Goal: Task Accomplishment & Management: Use online tool/utility

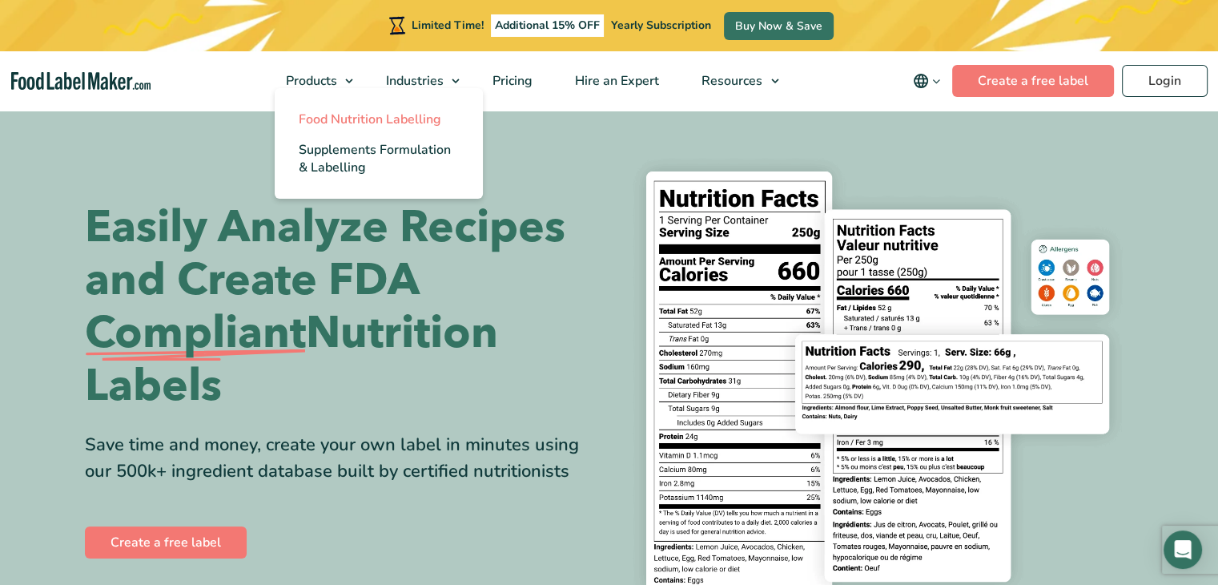
click at [351, 117] on span "Food Nutrition Labelling" at bounding box center [370, 120] width 143 height 18
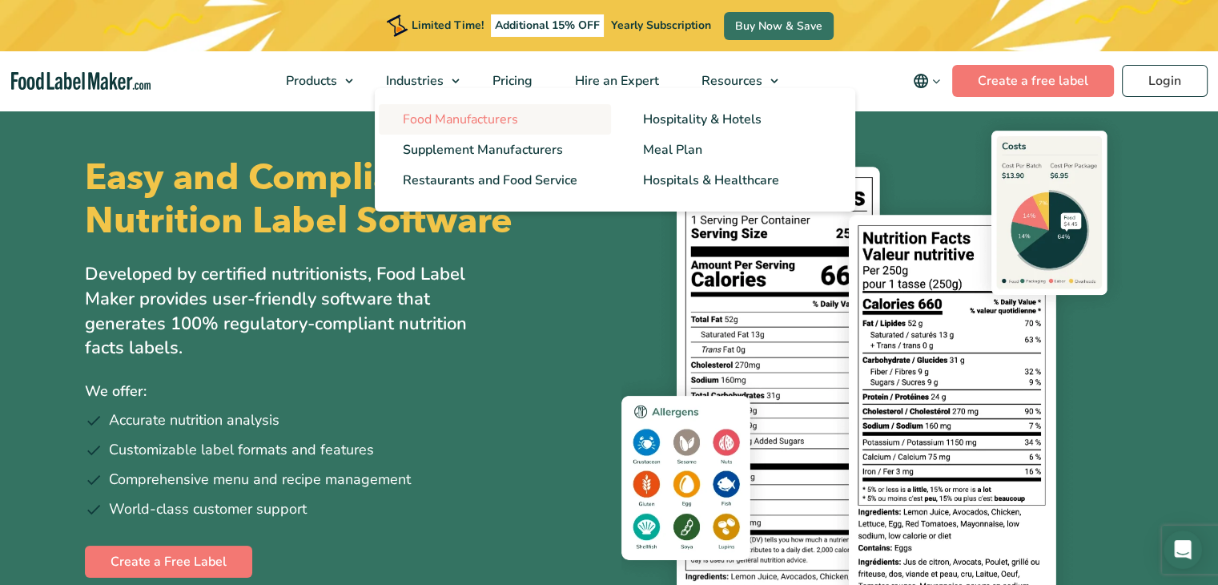
click at [462, 117] on span "Food Manufacturers" at bounding box center [460, 120] width 115 height 18
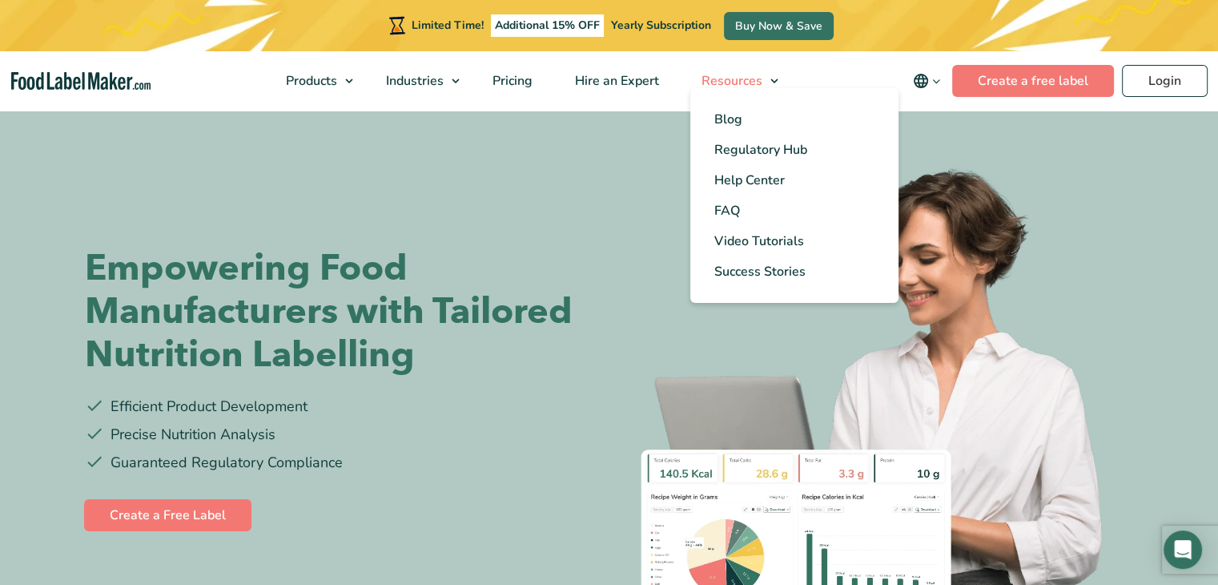
click at [779, 79] on link "Resources" at bounding box center [734, 80] width 106 height 59
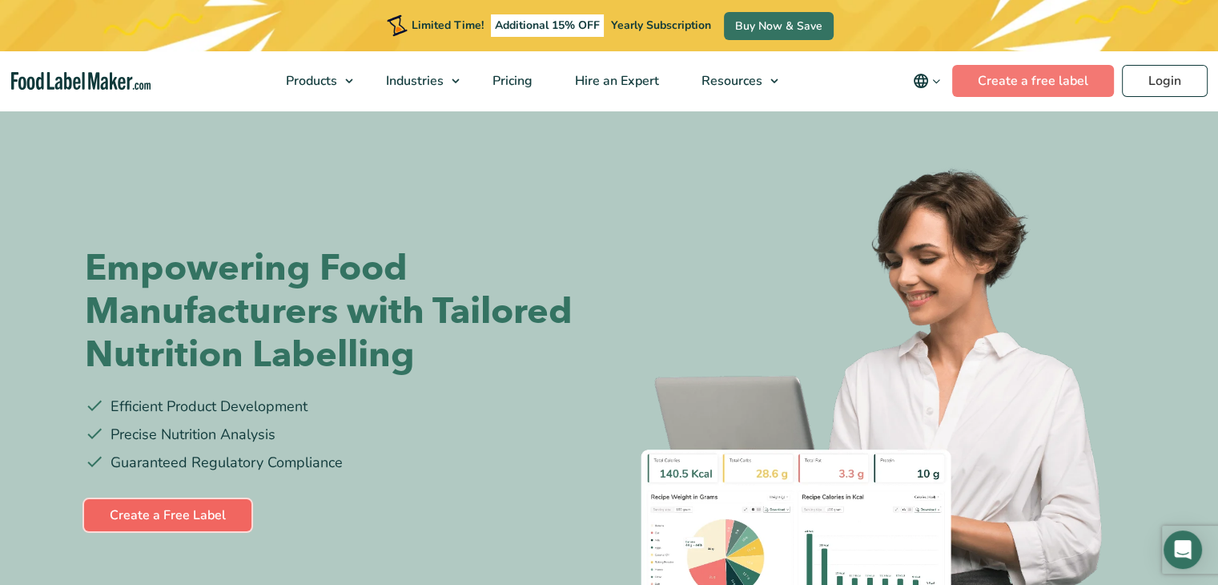
click at [176, 510] on link "Create a Free Label" at bounding box center [167, 515] width 167 height 32
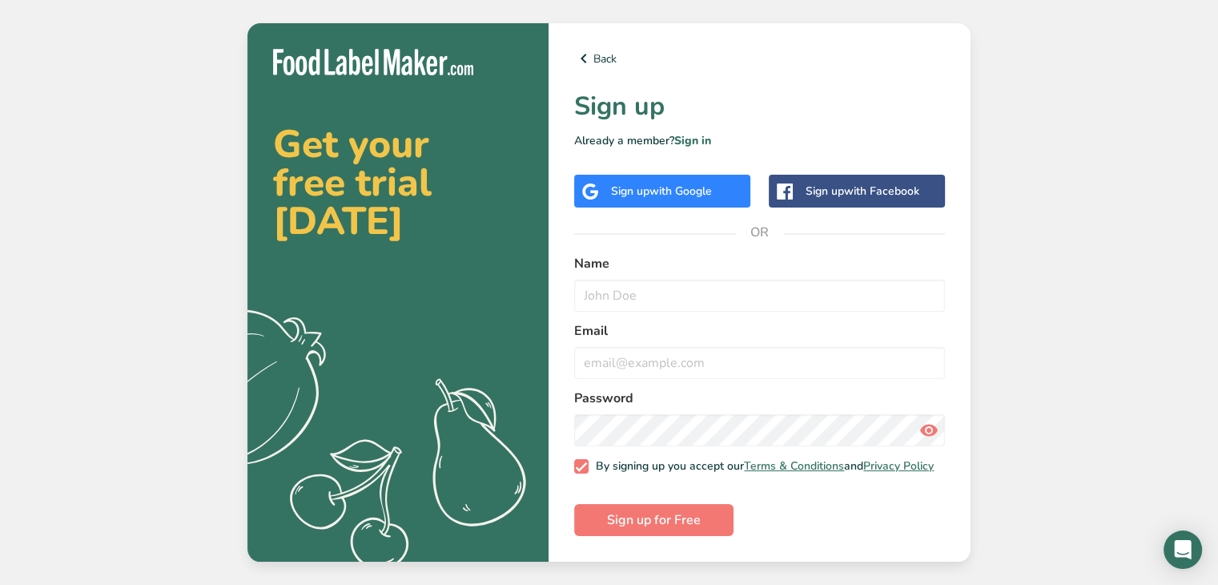
click at [692, 189] on span "with Google" at bounding box center [681, 190] width 62 height 15
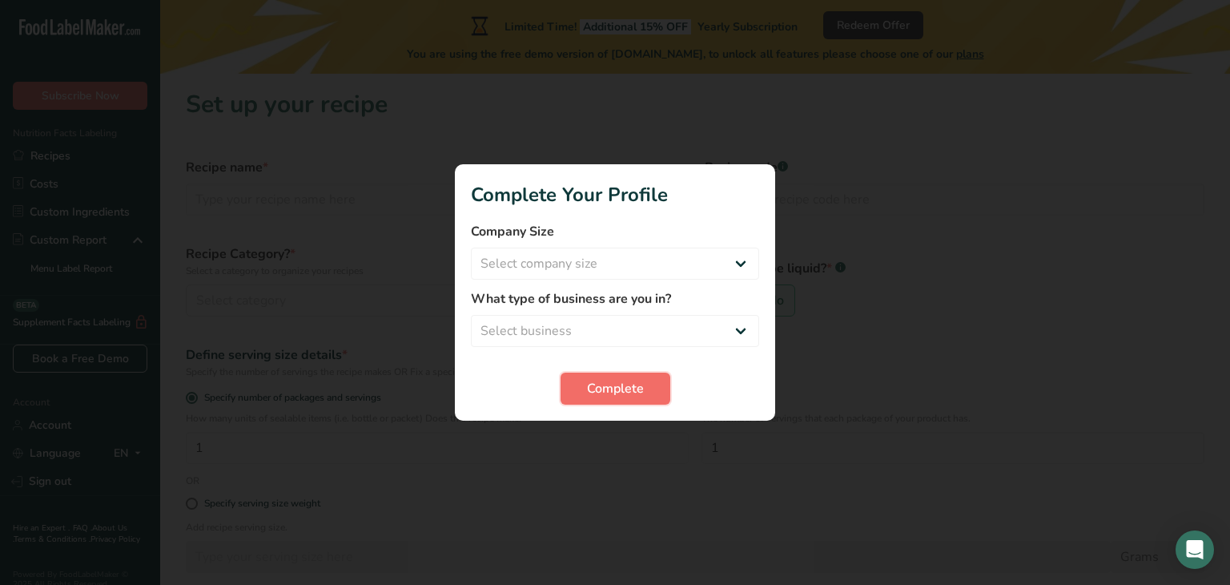
click at [629, 393] on span "Complete" at bounding box center [615, 388] width 57 height 19
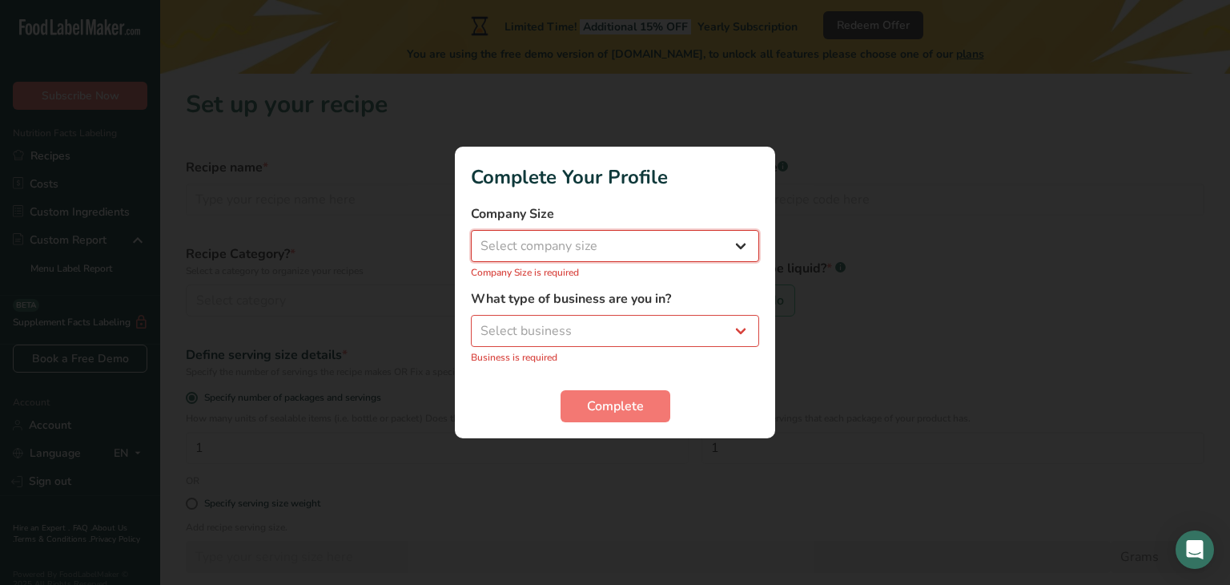
click at [734, 244] on select "Select company size Fewer than 10 Employees 10 to 50 Employees 51 to 500 Employ…" at bounding box center [615, 246] width 288 height 32
select select "3"
click at [471, 238] on select "Select company size Fewer than 10 Employees 10 to 50 Employees 51 to 500 Employ…" at bounding box center [615, 246] width 288 height 32
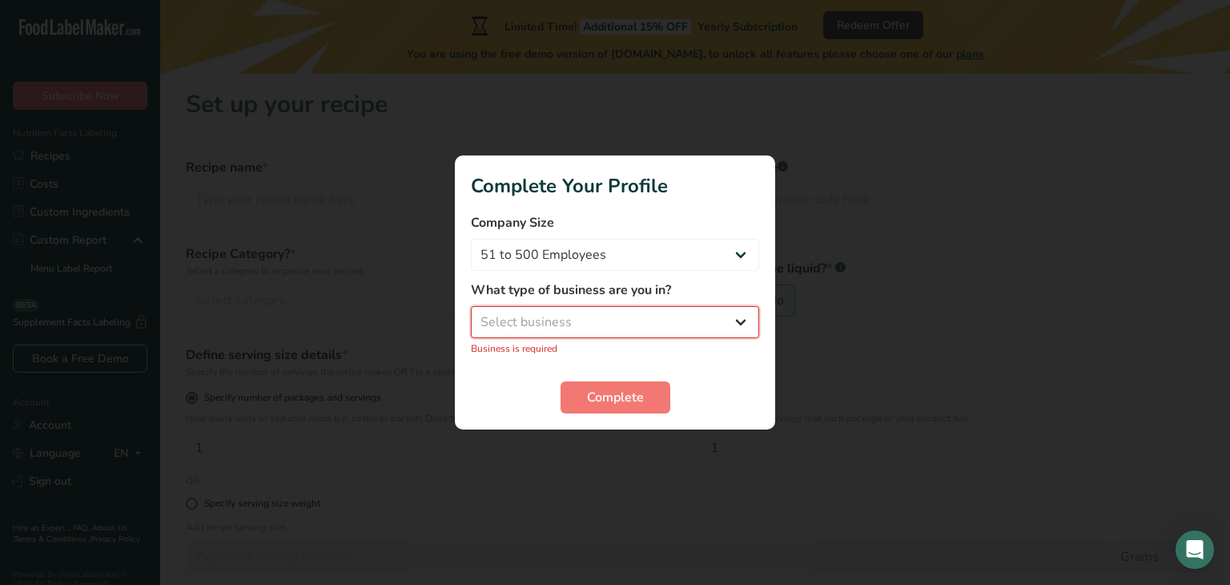
click at [743, 324] on select "Select business Packaged Food Manufacturer Restaurant & Cafe Bakery Meal Plans …" at bounding box center [615, 322] width 288 height 32
select select "8"
click at [471, 314] on select "Select business Packaged Food Manufacturer Restaurant & Cafe Bakery Meal Plans …" at bounding box center [615, 322] width 288 height 32
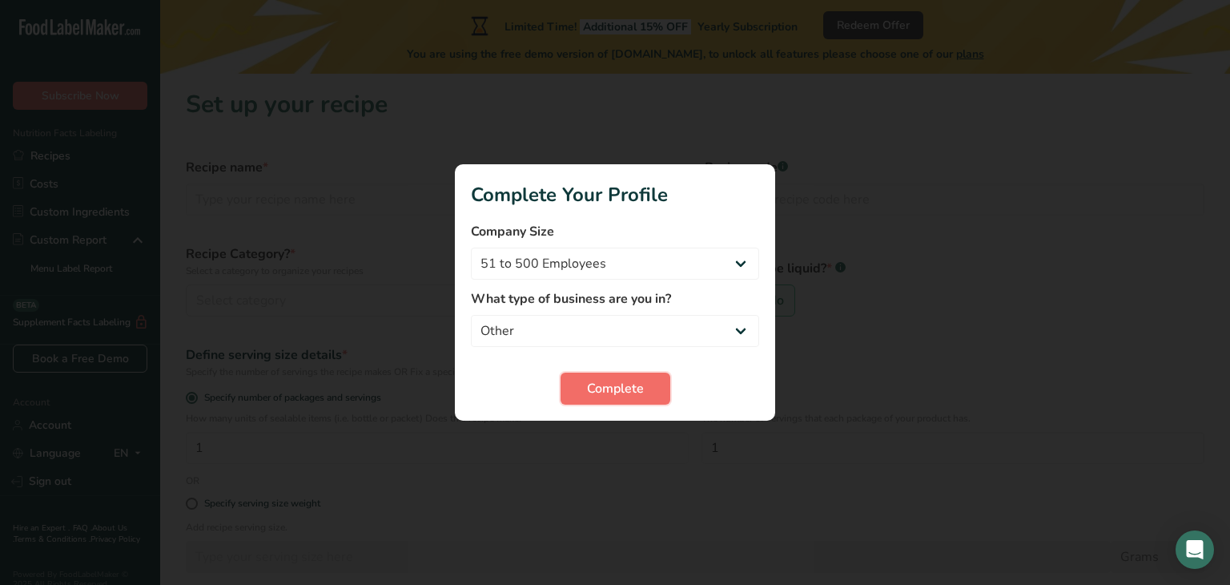
click at [644, 388] on button "Complete" at bounding box center [616, 388] width 110 height 32
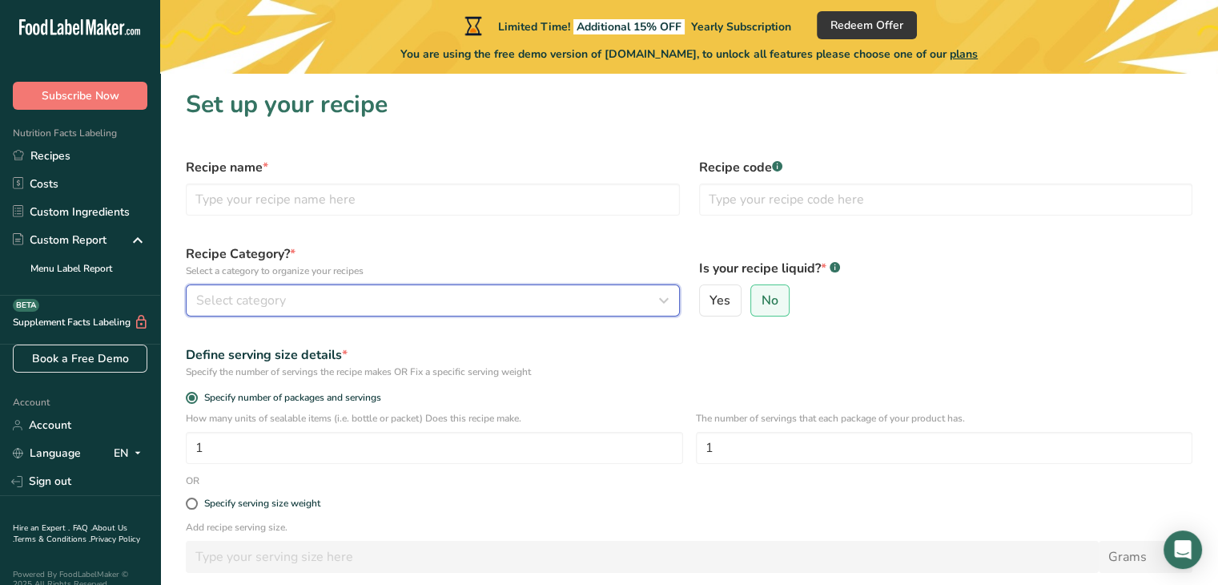
click at [487, 299] on div "Select category" at bounding box center [428, 300] width 464 height 19
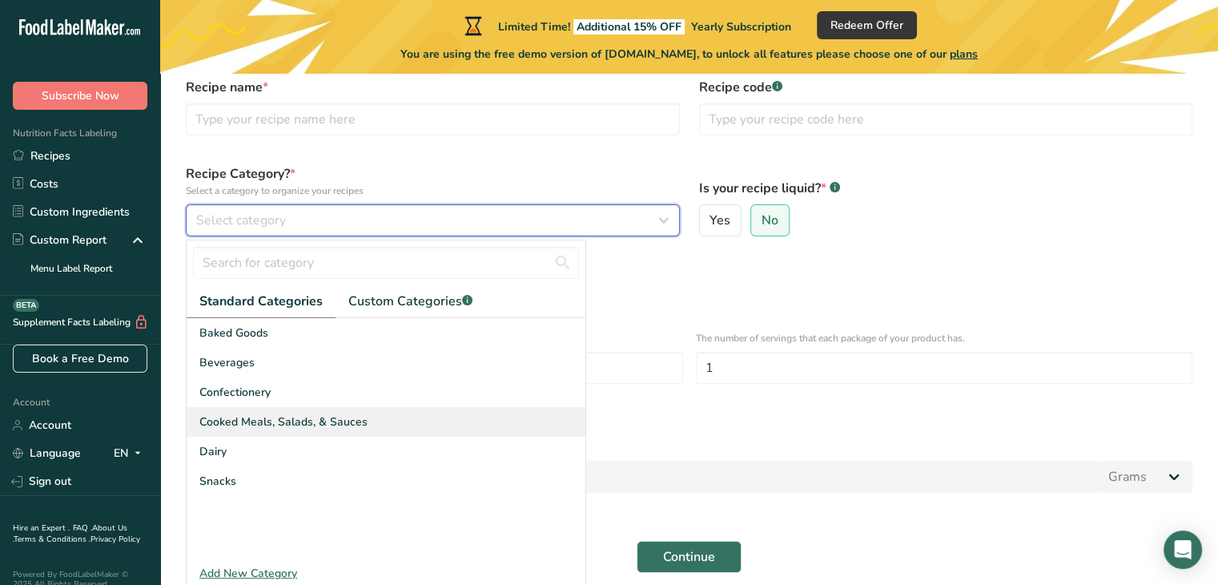
scroll to position [145, 0]
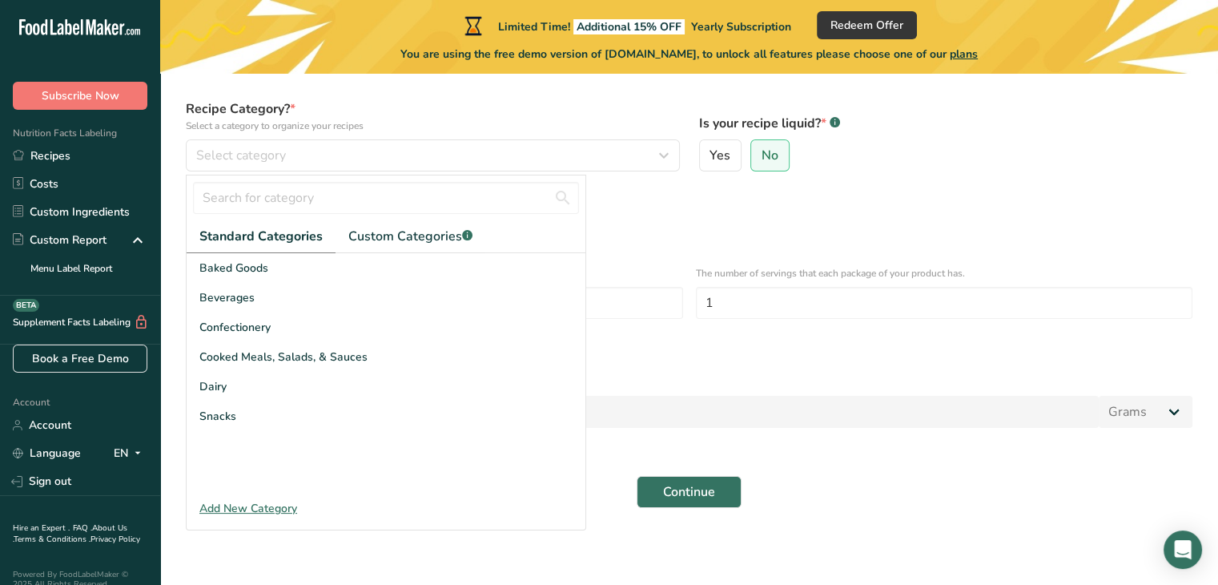
click at [259, 504] on div "Add New Category" at bounding box center [386, 508] width 399 height 17
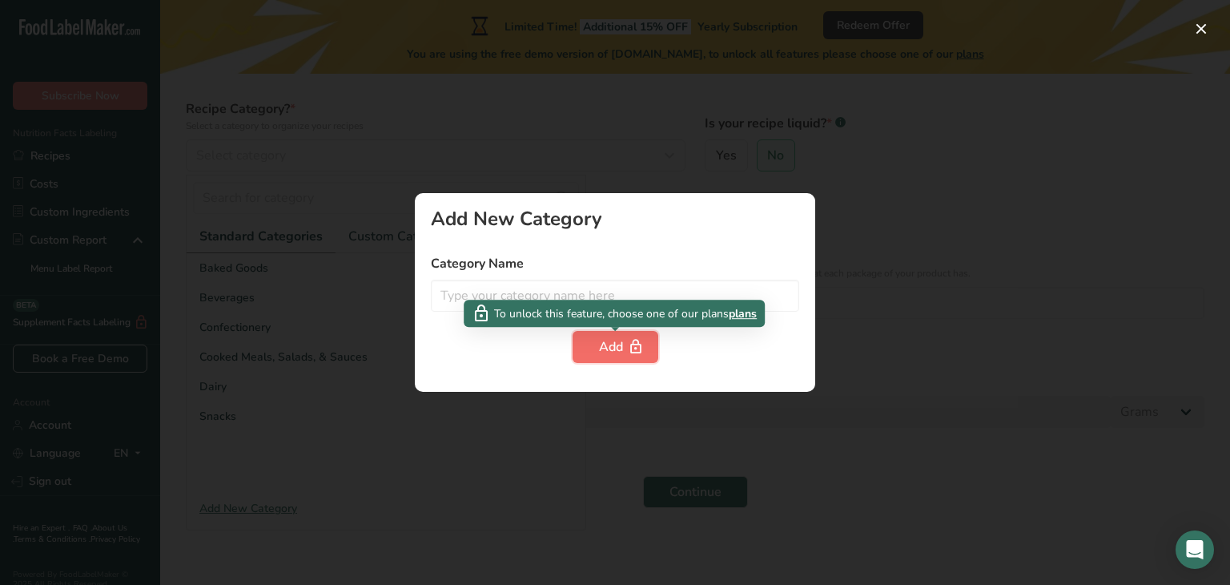
click at [608, 353] on div "Add" at bounding box center [615, 346] width 33 height 19
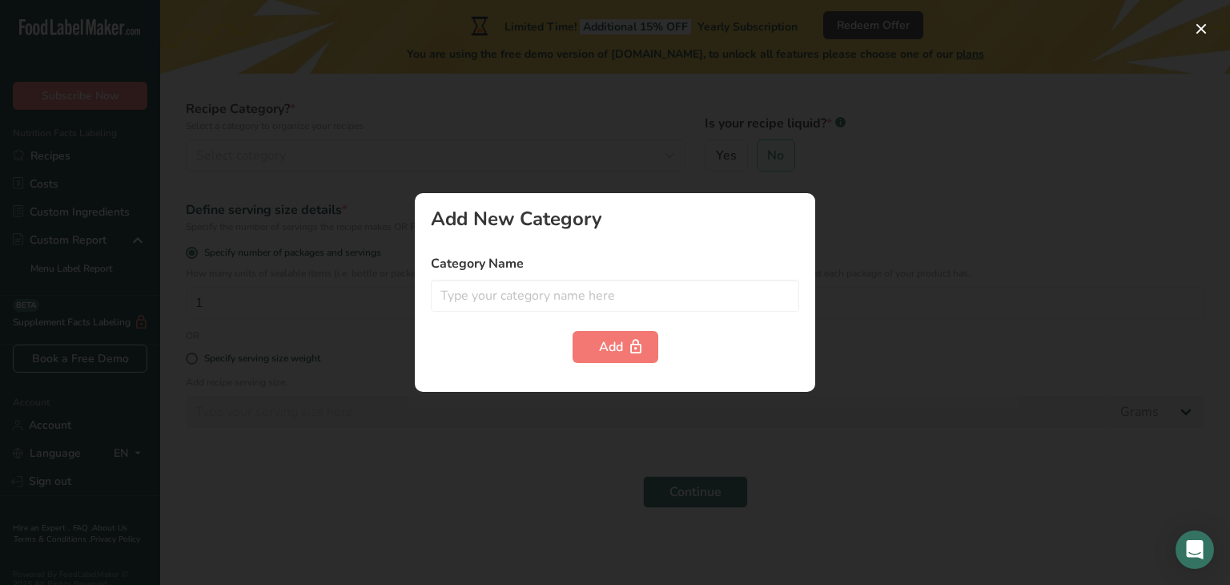
click at [440, 443] on div at bounding box center [615, 292] width 1230 height 585
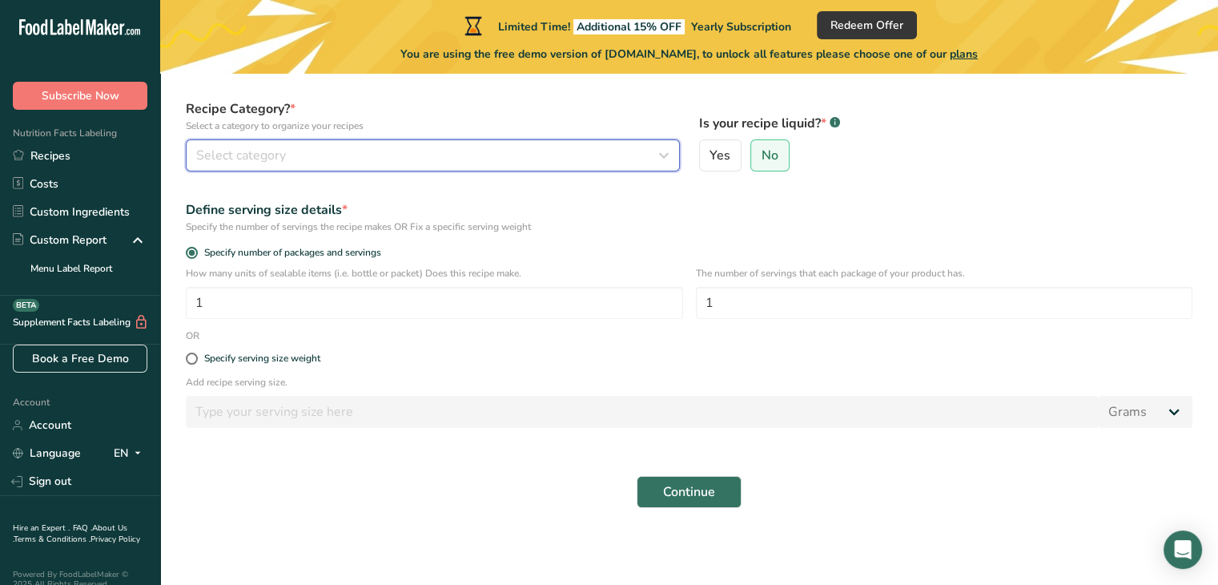
click at [513, 151] on div "Select category" at bounding box center [428, 155] width 464 height 19
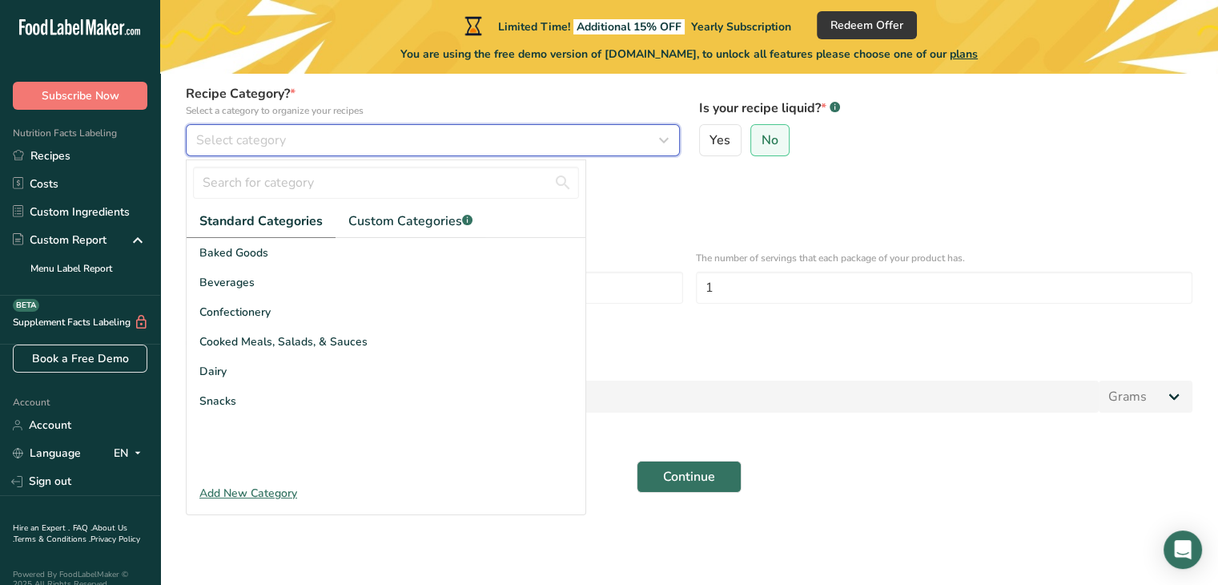
scroll to position [164, 0]
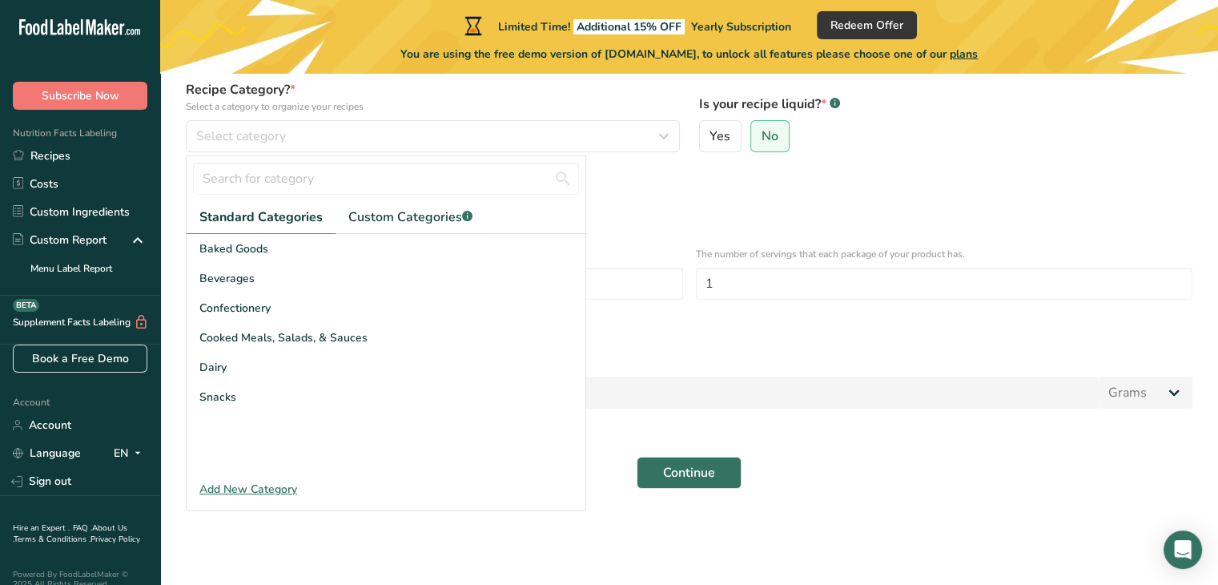
click at [794, 354] on div "Specify serving size weight" at bounding box center [689, 340] width 1026 height 32
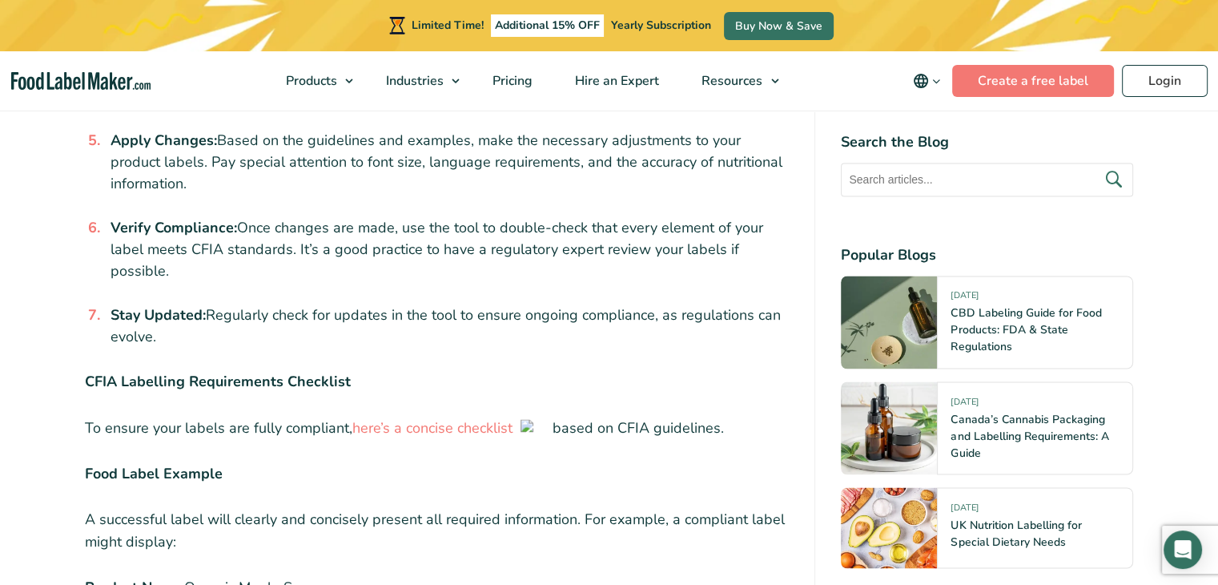
scroll to position [2644, 0]
click at [429, 417] on link "here’s a concise checklist" at bounding box center [432, 426] width 160 height 19
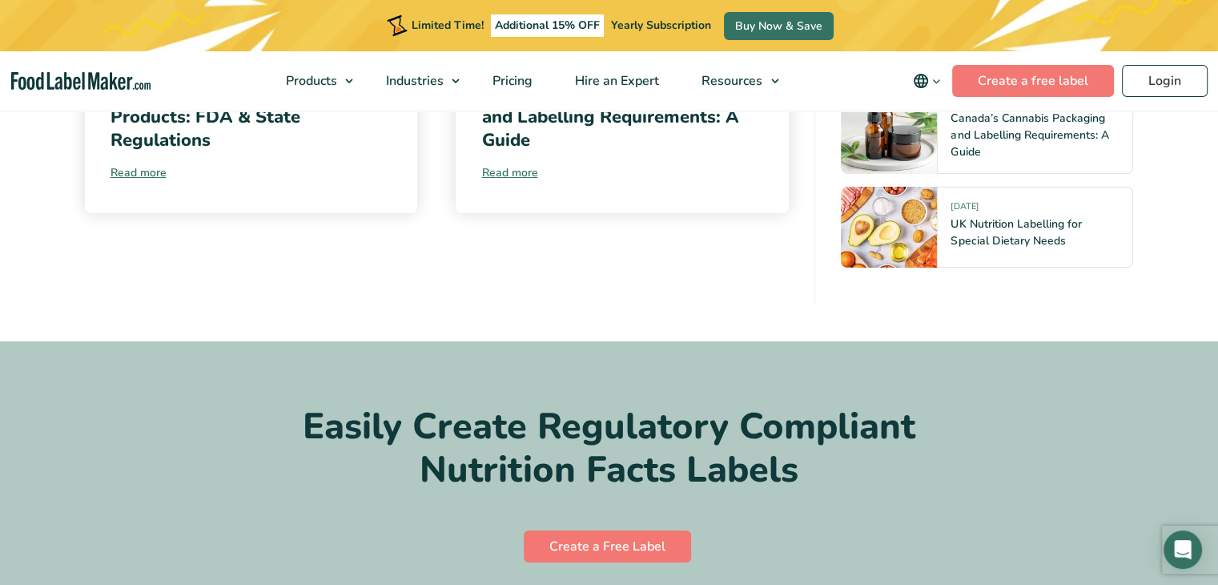
scroll to position [5928, 0]
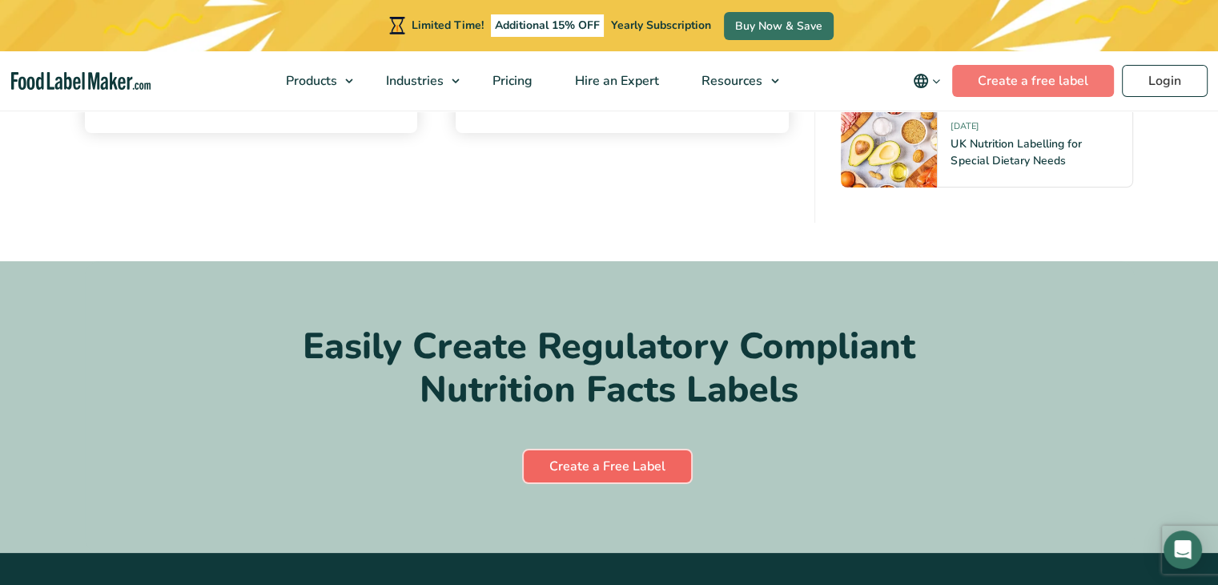
click at [626, 450] on link "Create a Free Label" at bounding box center [607, 466] width 167 height 32
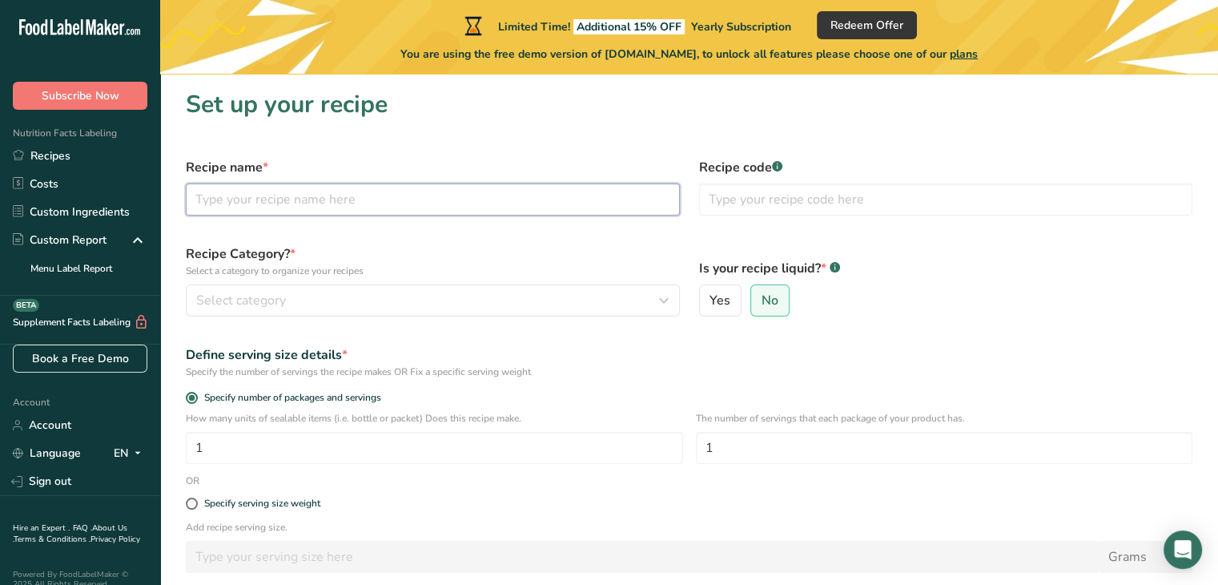
click at [481, 203] on input "text" at bounding box center [433, 199] width 494 height 32
click at [426, 205] on input "text" at bounding box center [433, 199] width 494 height 32
click at [340, 199] on input "text" at bounding box center [433, 199] width 494 height 32
type input "Genuine Demerara Brown Sugar"
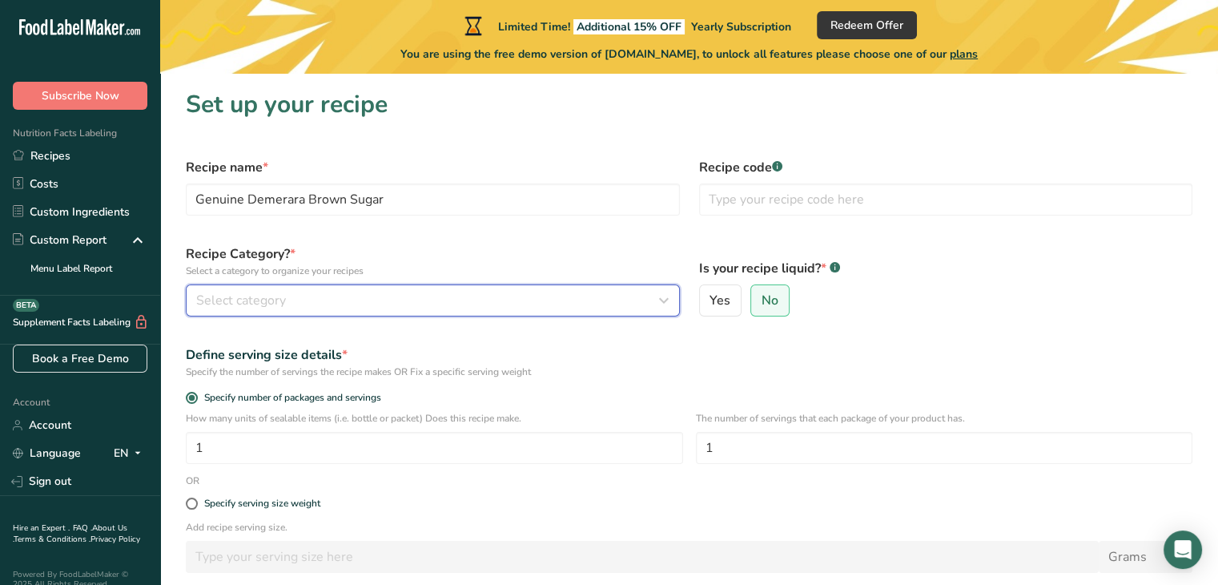
click at [421, 304] on div "Select category" at bounding box center [428, 300] width 464 height 19
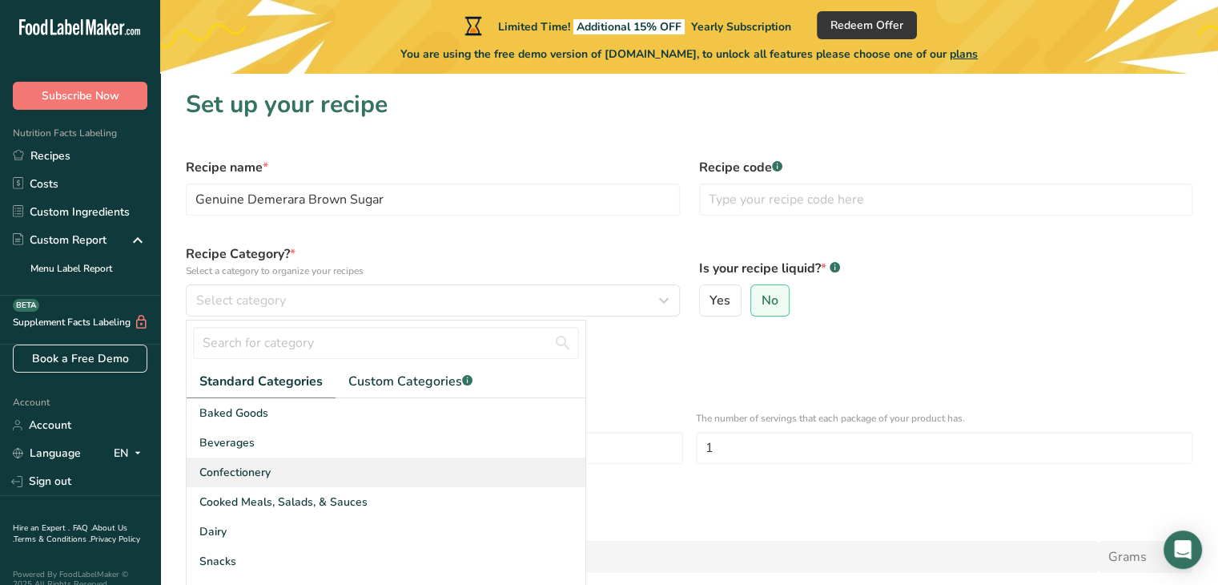
click at [276, 469] on div "Confectionery" at bounding box center [386, 472] width 399 height 30
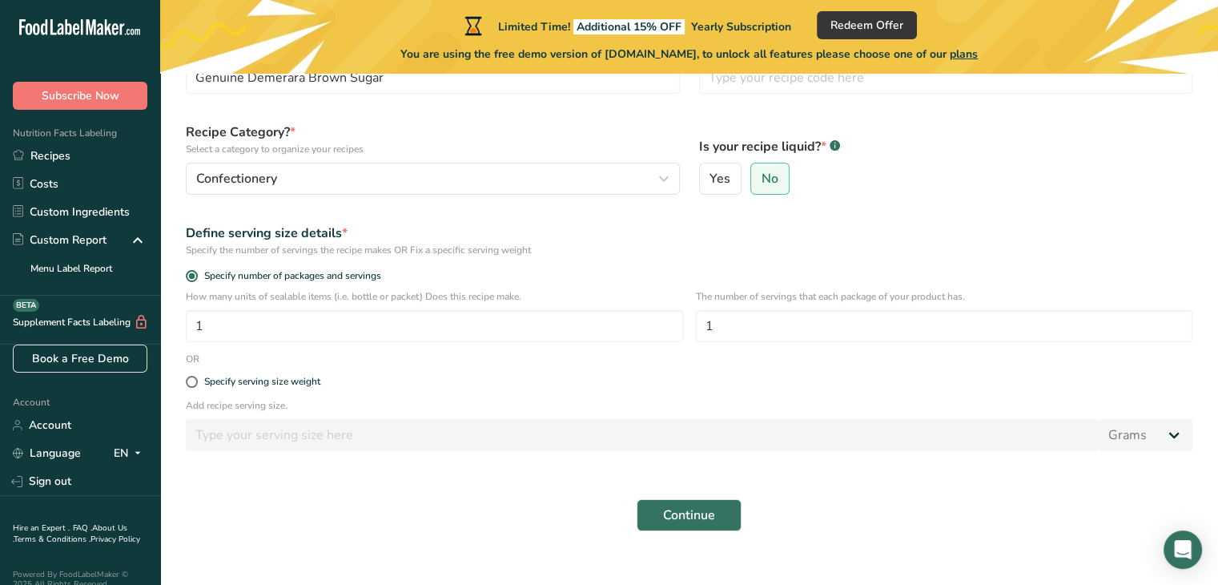
scroll to position [145, 0]
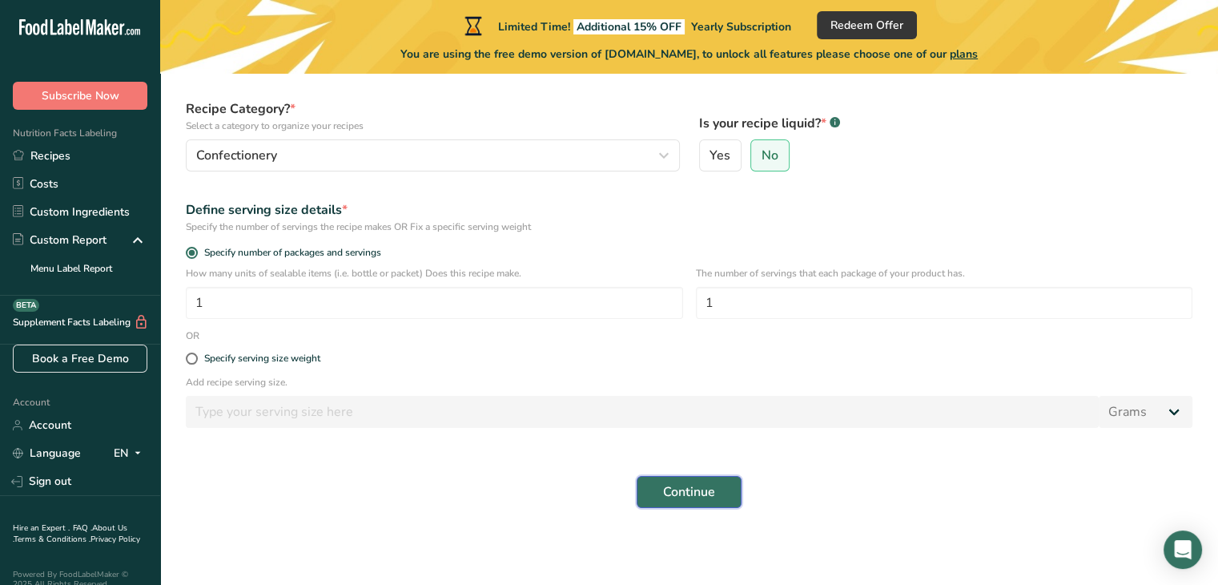
click at [713, 483] on span "Continue" at bounding box center [689, 491] width 52 height 19
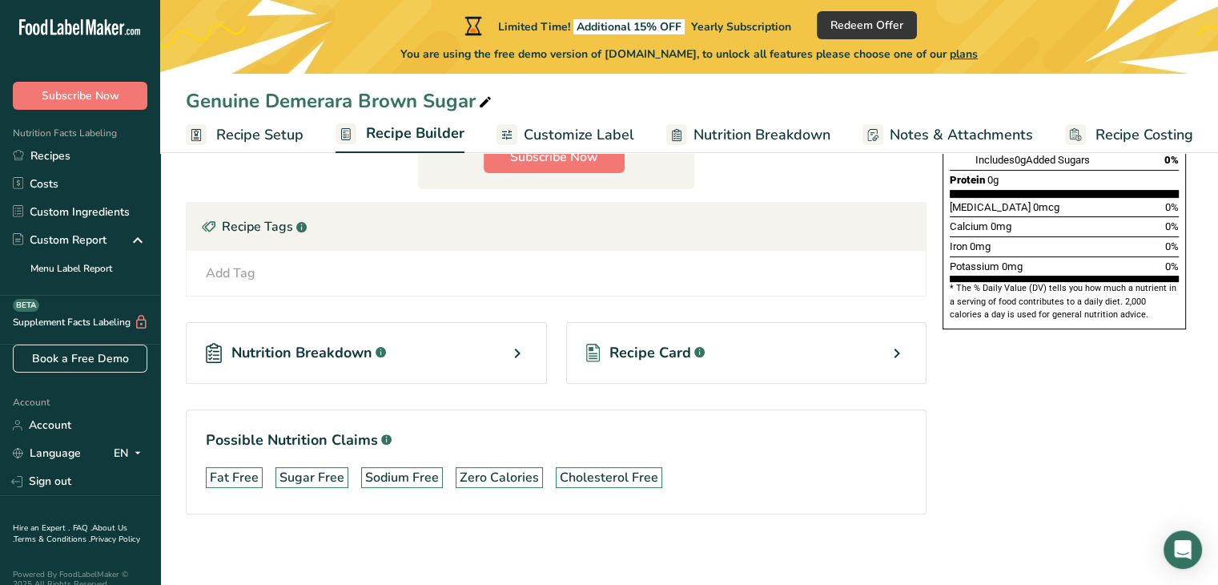
scroll to position [418, 0]
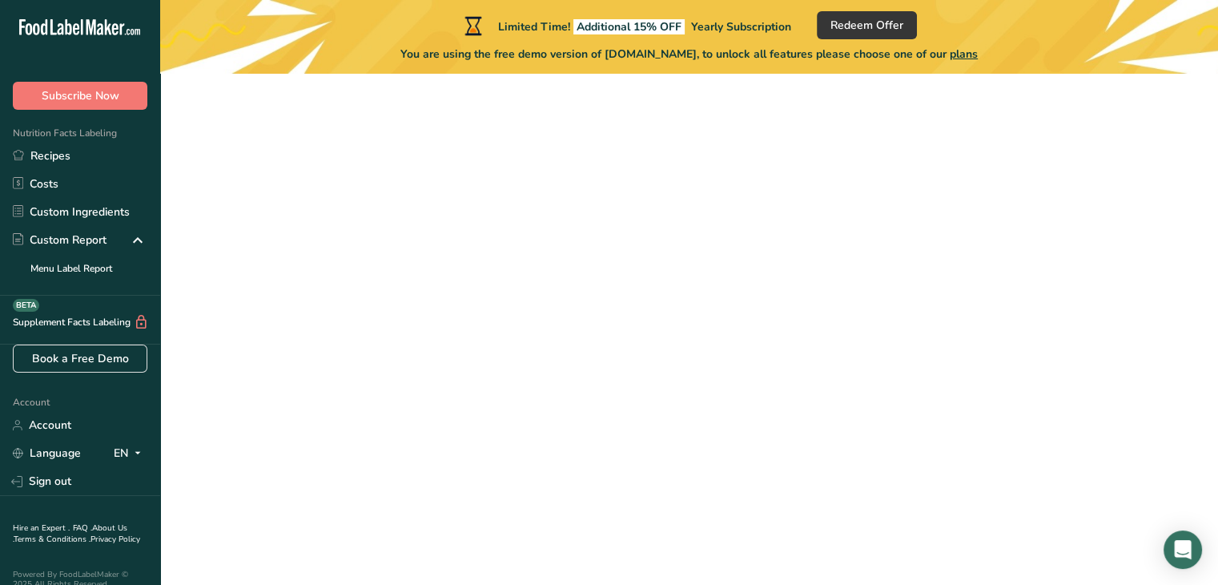
scroll to position [145, 0]
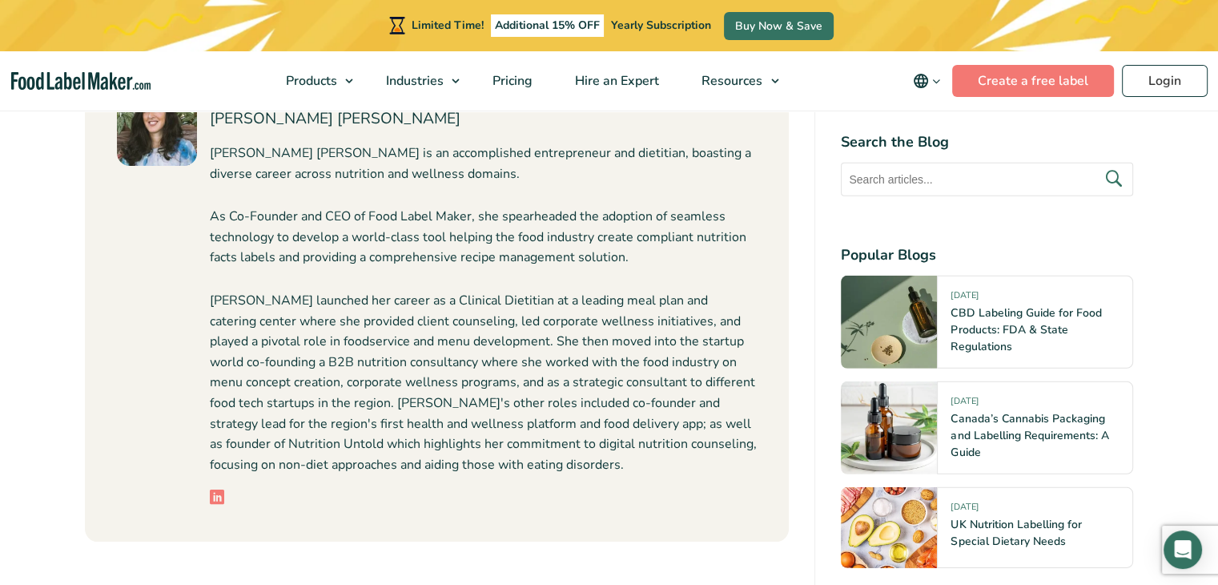
scroll to position [4566, 0]
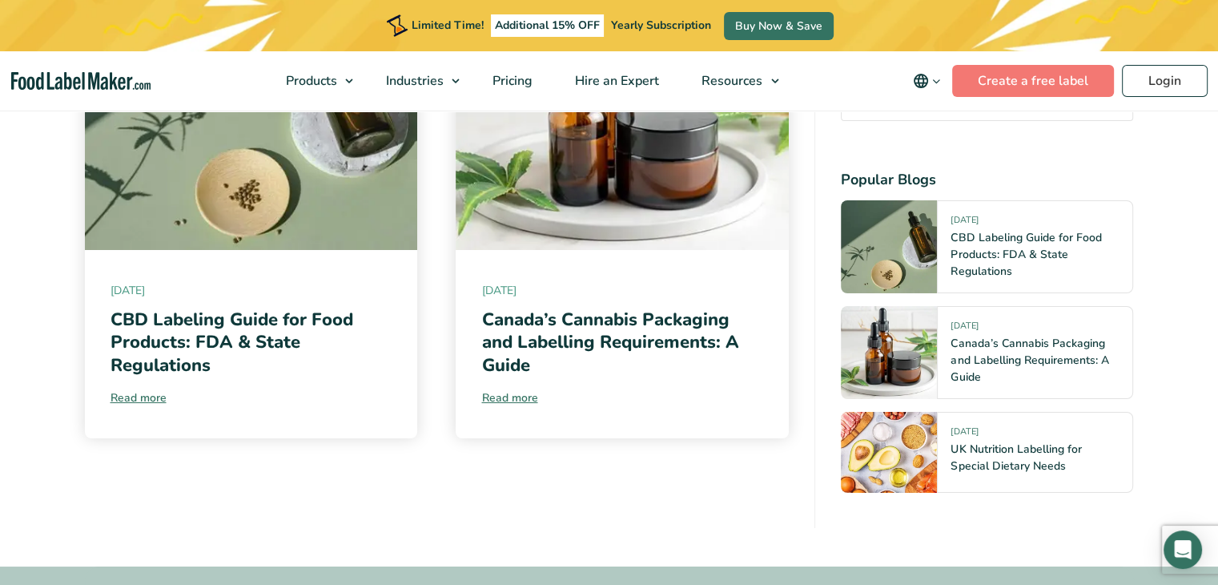
scroll to position [5768, 0]
